Goal: Information Seeking & Learning: Learn about a topic

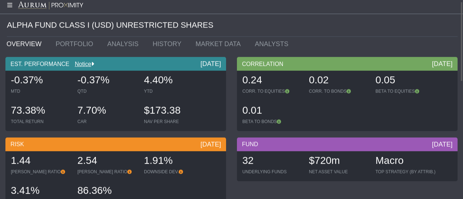
scroll to position [4, 0]
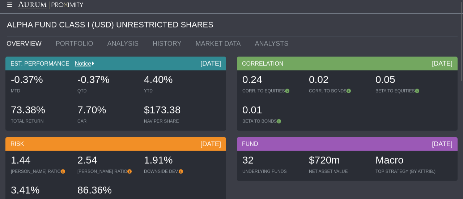
click at [19, 44] on link "OVERVIEW" at bounding box center [25, 44] width 49 height 14
click at [69, 44] on link "PORTFOLIO" at bounding box center [76, 43] width 52 height 14
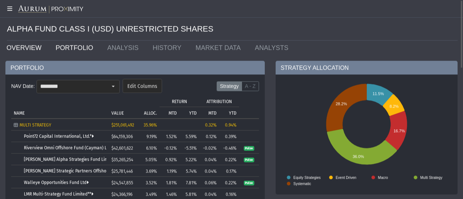
click at [12, 43] on link "OVERVIEW" at bounding box center [25, 48] width 49 height 14
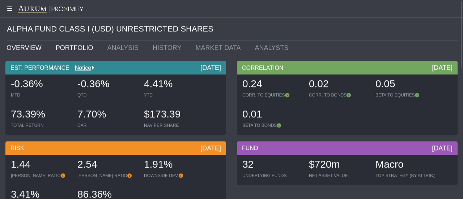
scroll to position [0, 0]
click at [72, 48] on link "PORTFOLIO" at bounding box center [76, 48] width 52 height 14
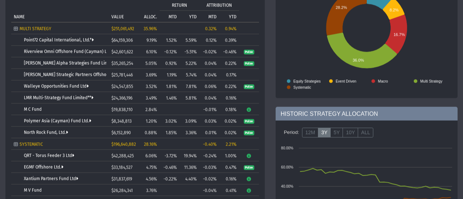
scroll to position [97, 0]
click at [251, 110] on icon "Tree list with 37 rows and 10 columns. Press Ctrl + right arrow to expand the f…" at bounding box center [248, 109] width 5 height 4
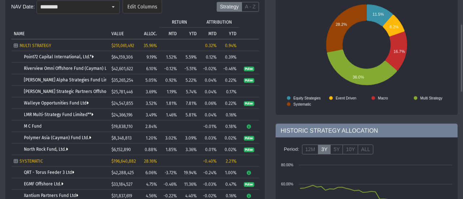
scroll to position [0, 0]
